Goal: Task Accomplishment & Management: Manage account settings

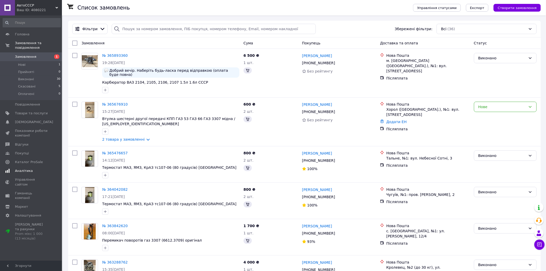
click at [33, 168] on span "Аналітика" at bounding box center [31, 170] width 33 height 5
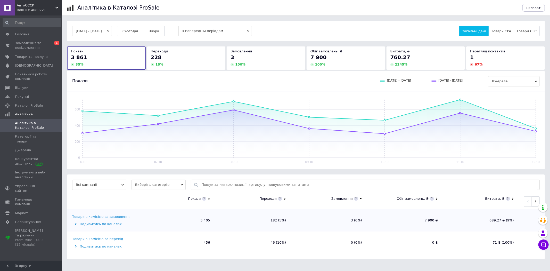
click at [185, 61] on div "228" at bounding box center [186, 57] width 71 height 7
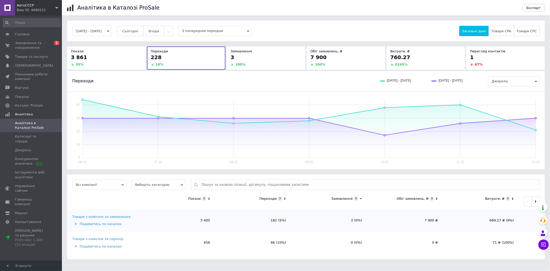
click at [134, 60] on div "3 861" at bounding box center [106, 57] width 71 height 7
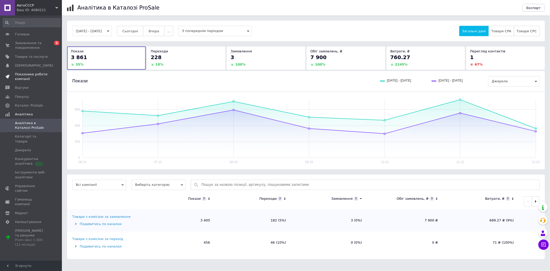
click at [34, 76] on span "Показники роботи компанії" at bounding box center [31, 76] width 33 height 9
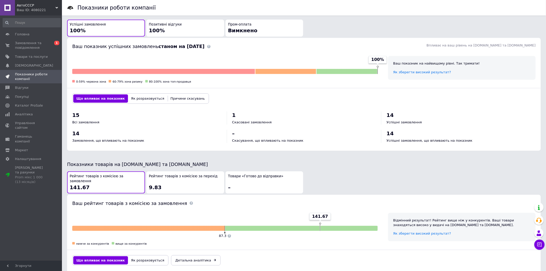
scroll to position [180, 0]
